Goal: Feedback & Contribution: Contribute content

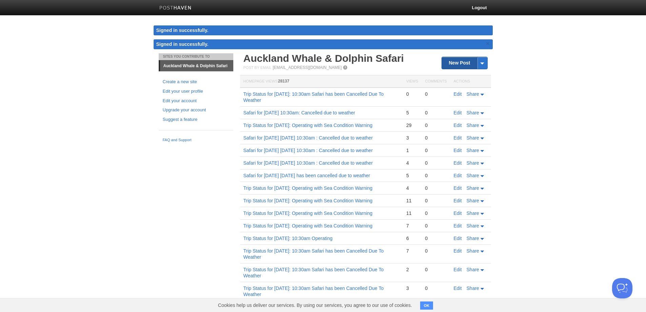
click at [457, 66] on link "New Post" at bounding box center [464, 63] width 45 height 12
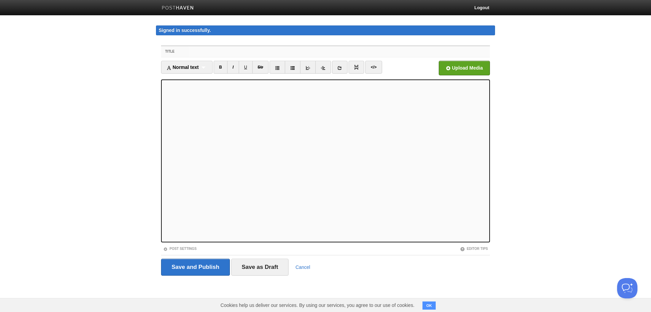
click at [238, 51] on input "Title" at bounding box center [340, 51] width 302 height 11
paste input "Trip Status for [DATE]: 10:30am Safari has been Cancelled Due To Weather"
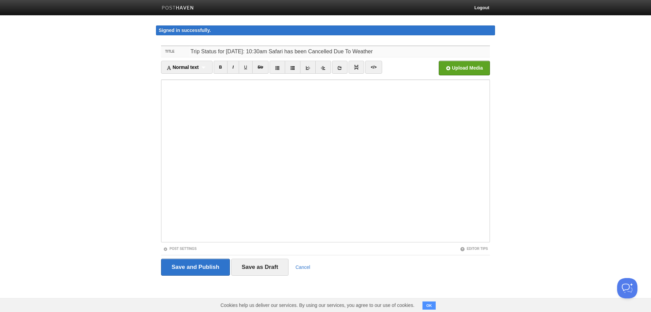
click at [235, 51] on input "Trip Status for [DATE]: 10:30am Safari has been Cancelled Due To Weather" at bounding box center [340, 51] width 302 height 11
drag, startPoint x: 449, startPoint y: 52, endPoint x: -51, endPoint y: 47, distance: 500.0
click at [0, 47] on html "Logout Signed in successfully. Signed in successfully. × Sites You Contribute T…" at bounding box center [325, 150] width 651 height 301
type input "Trip Status for [DATE]: 10:30am Safari has been Cancelled Due To Weather"
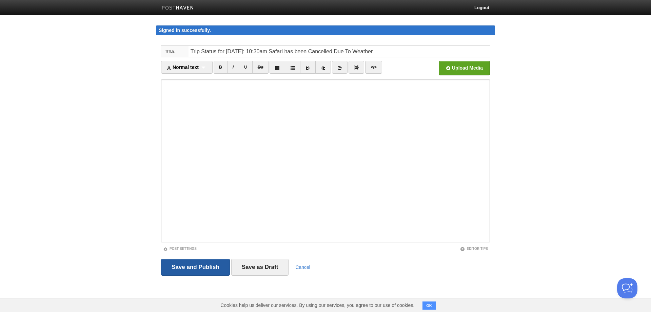
click at [208, 270] on input "Save and Publish" at bounding box center [195, 266] width 69 height 17
